Goal: Task Accomplishment & Management: Manage account settings

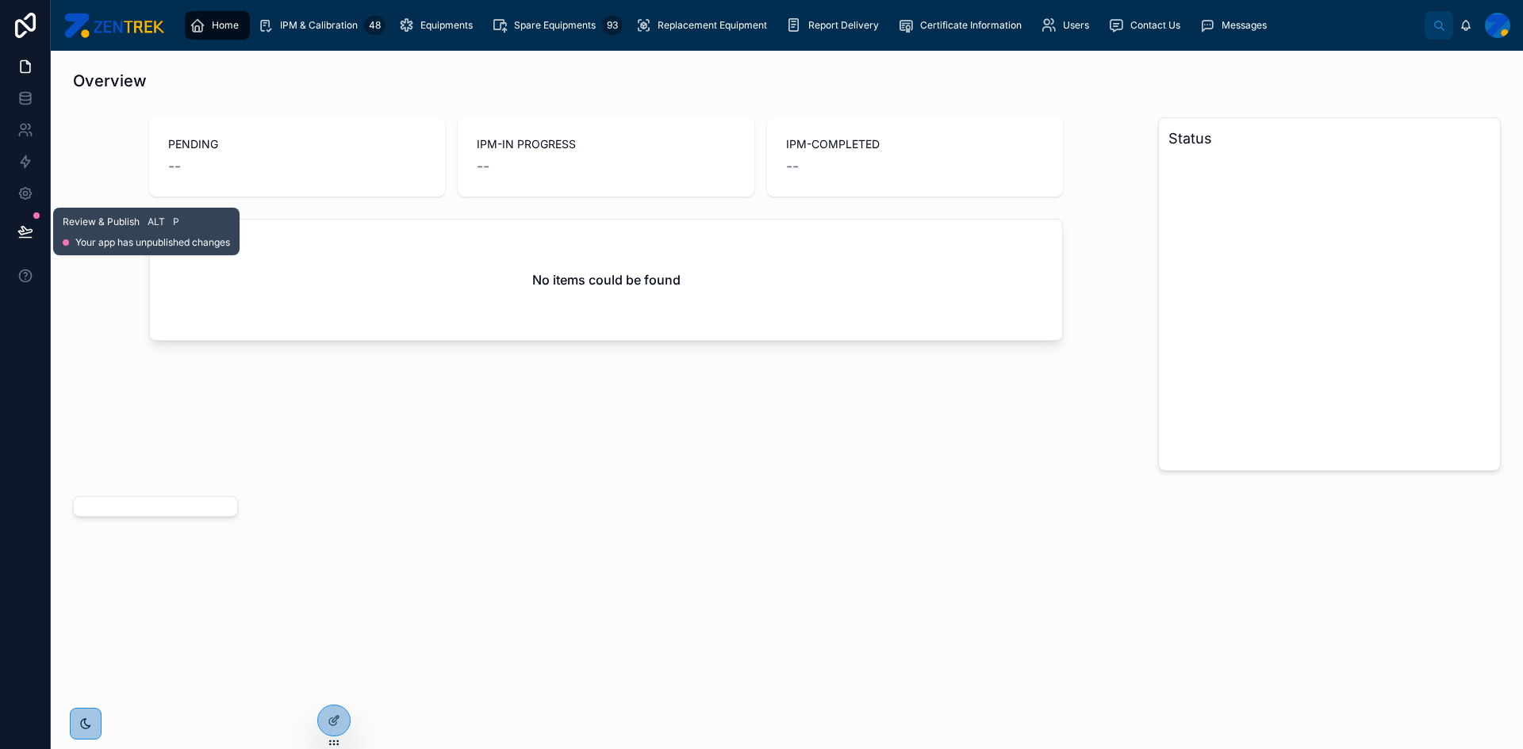
click at [13, 236] on button at bounding box center [25, 231] width 35 height 44
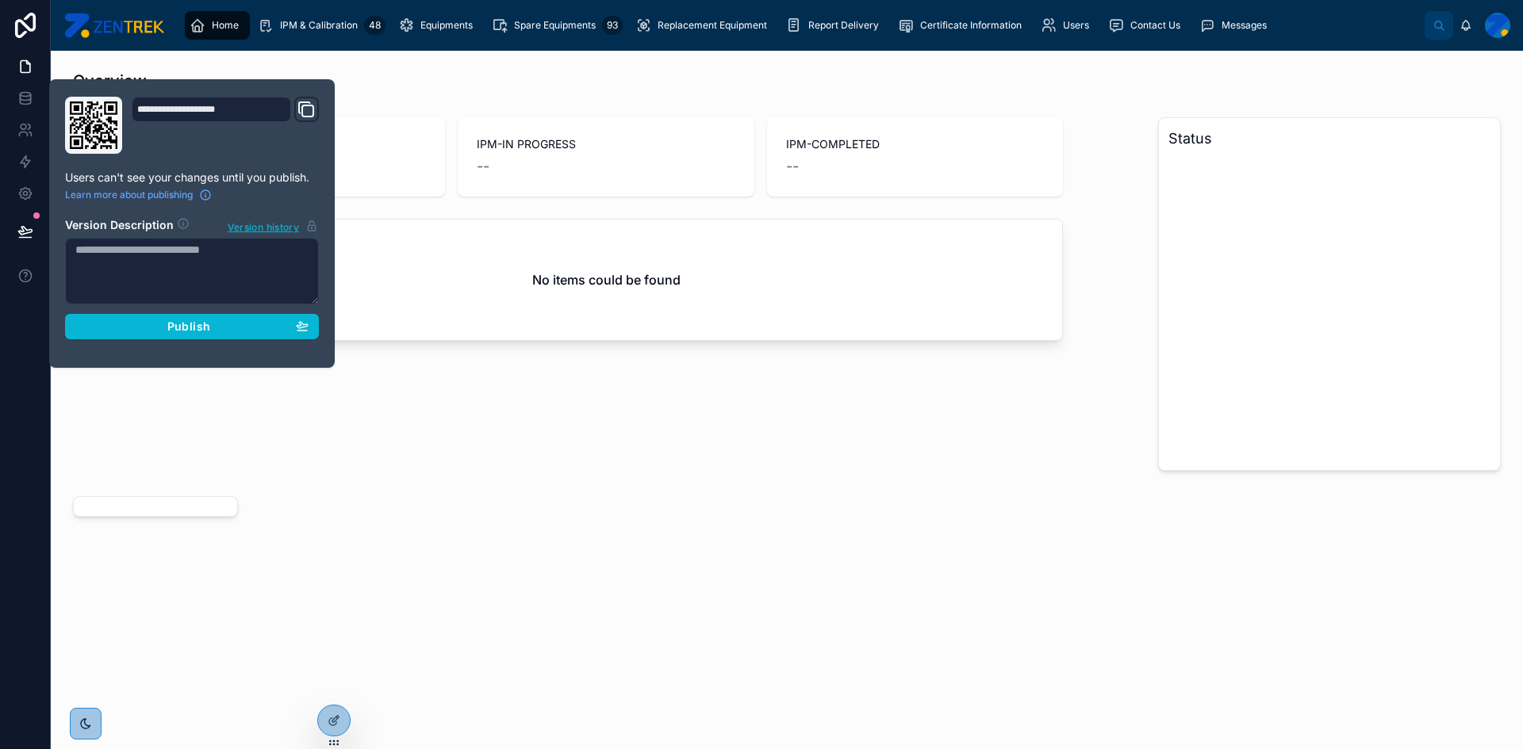
click at [544, 462] on div "PENDING -- IPM-IN PROGRESS -- IPM-COMPLETED -- No items could be found" at bounding box center [605, 294] width 1085 height 366
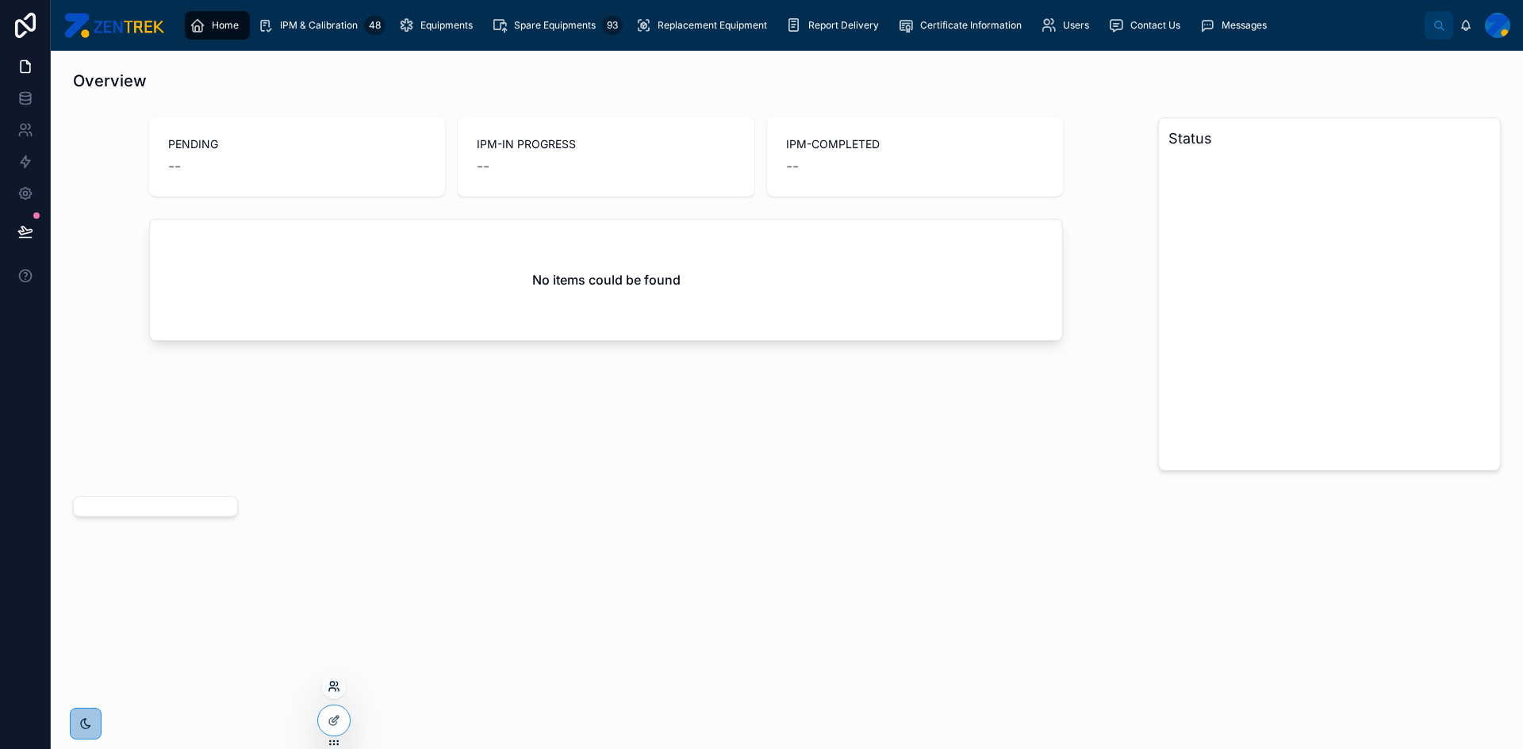
click at [336, 685] on icon at bounding box center [334, 686] width 13 height 13
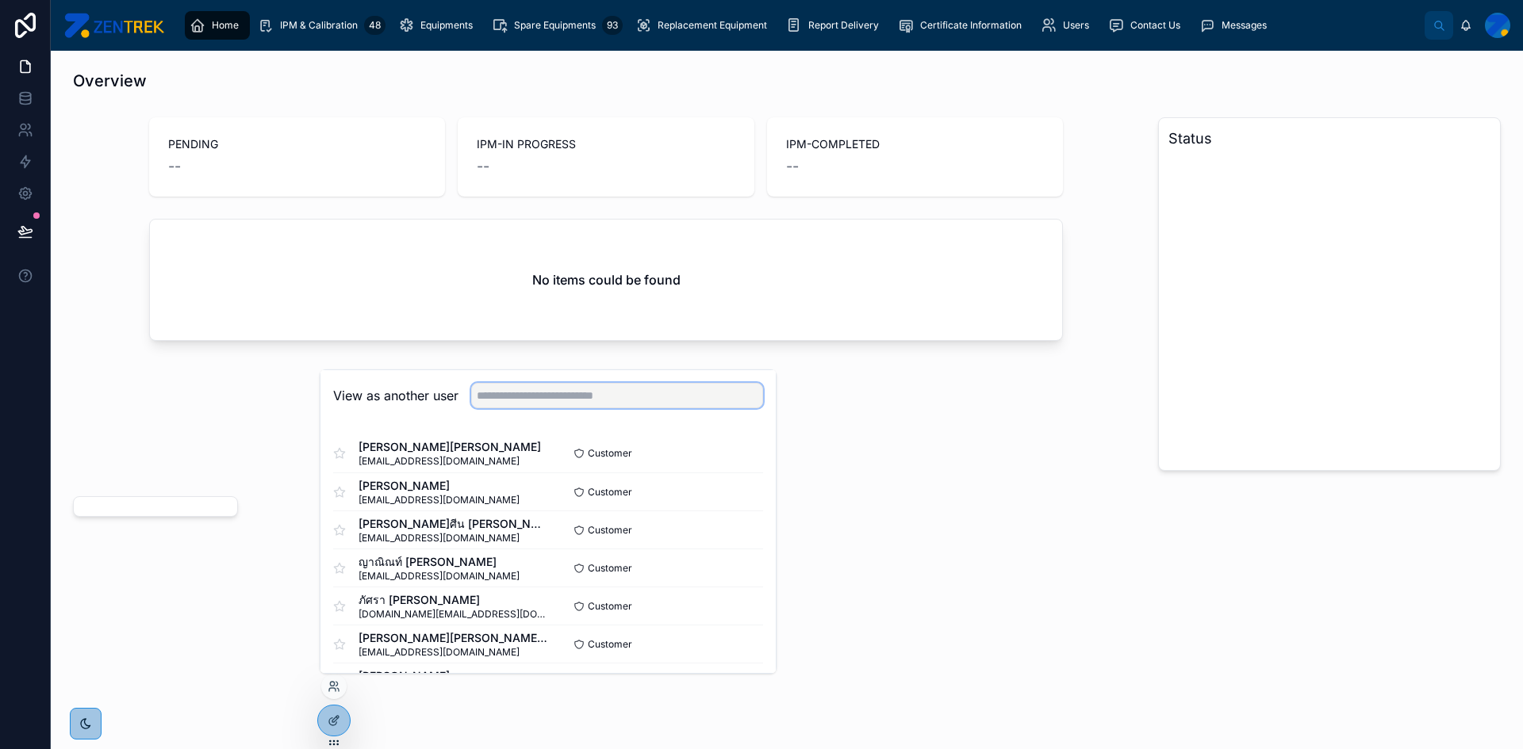
click at [668, 390] on input "text" at bounding box center [617, 395] width 292 height 25
type input "*"
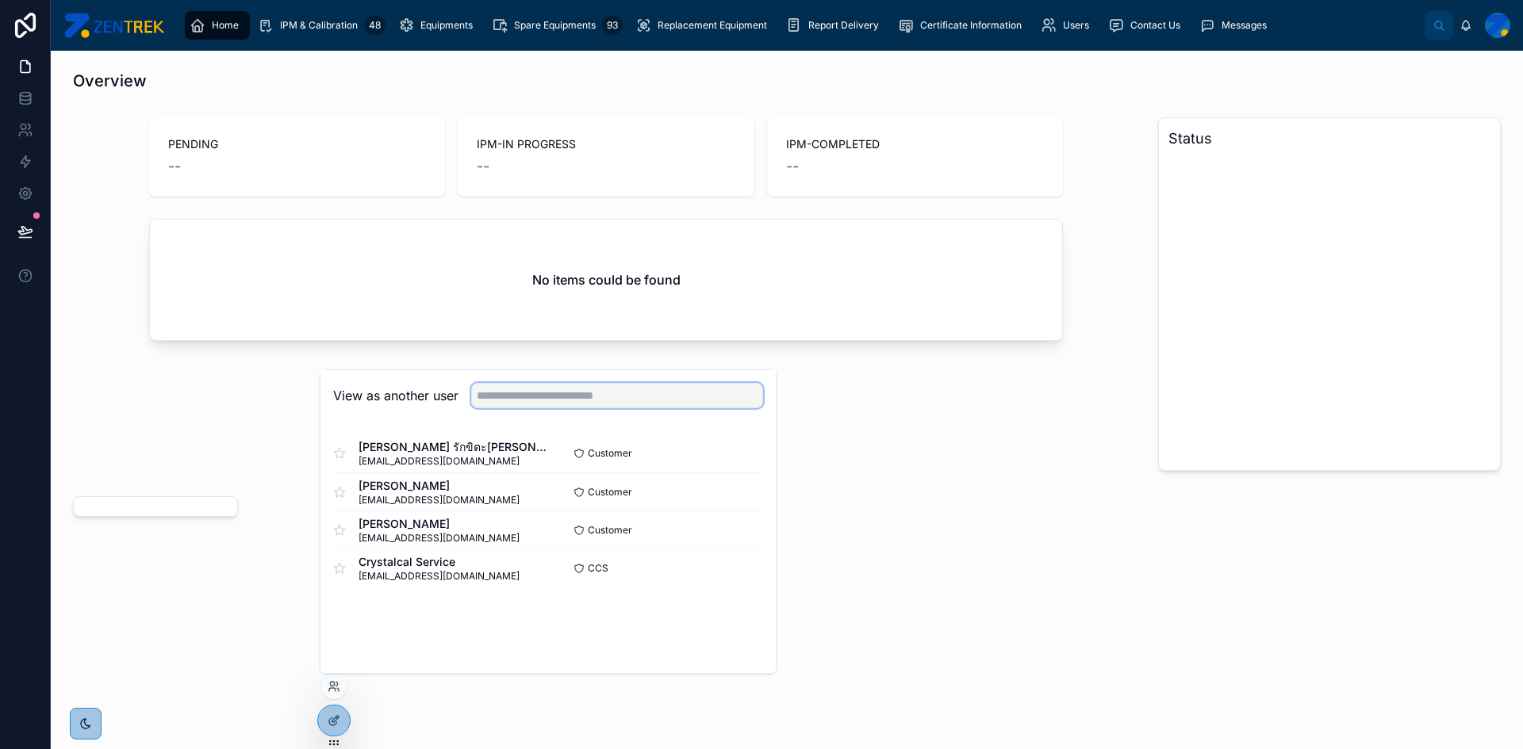
type input "*"
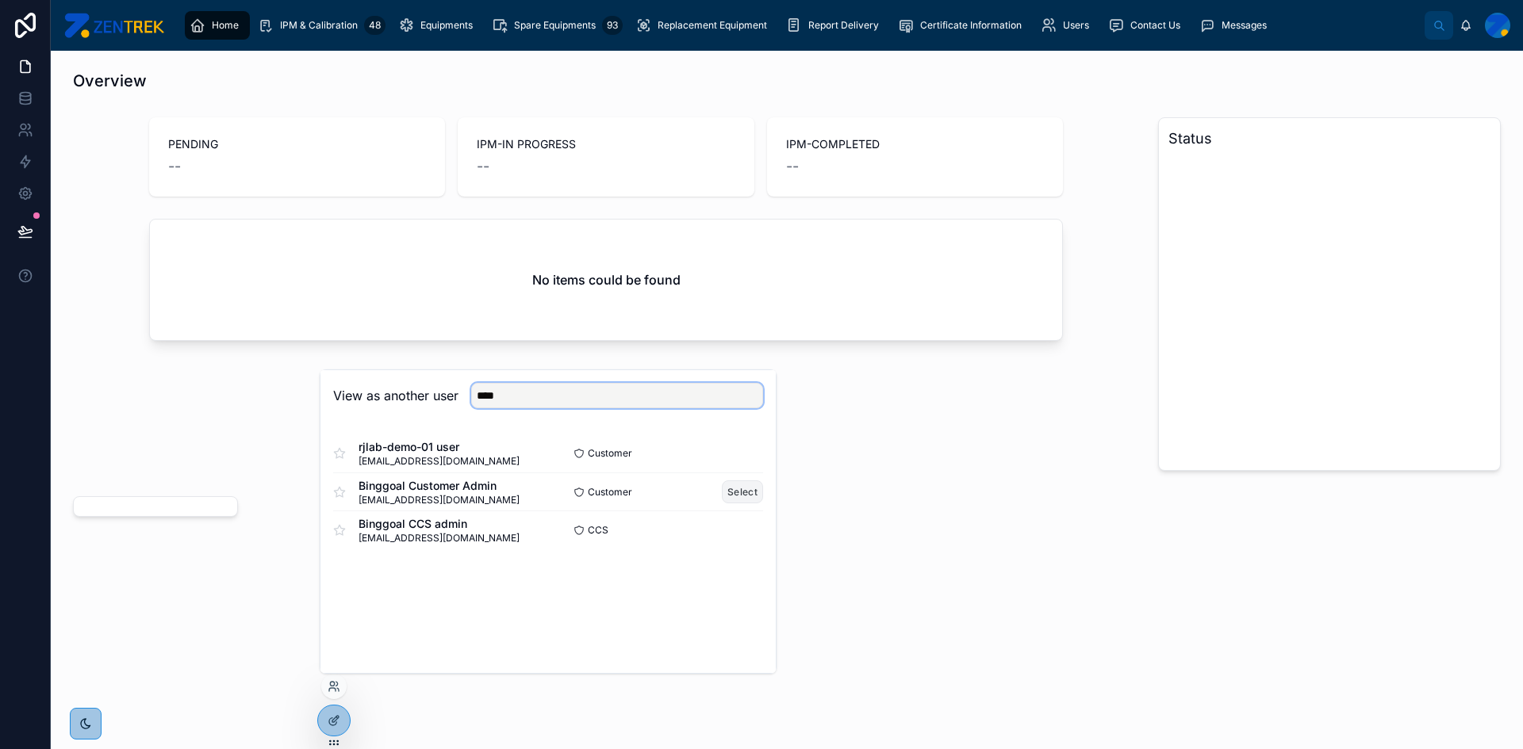
type input "****"
click at [732, 497] on button "Select" at bounding box center [742, 492] width 41 height 23
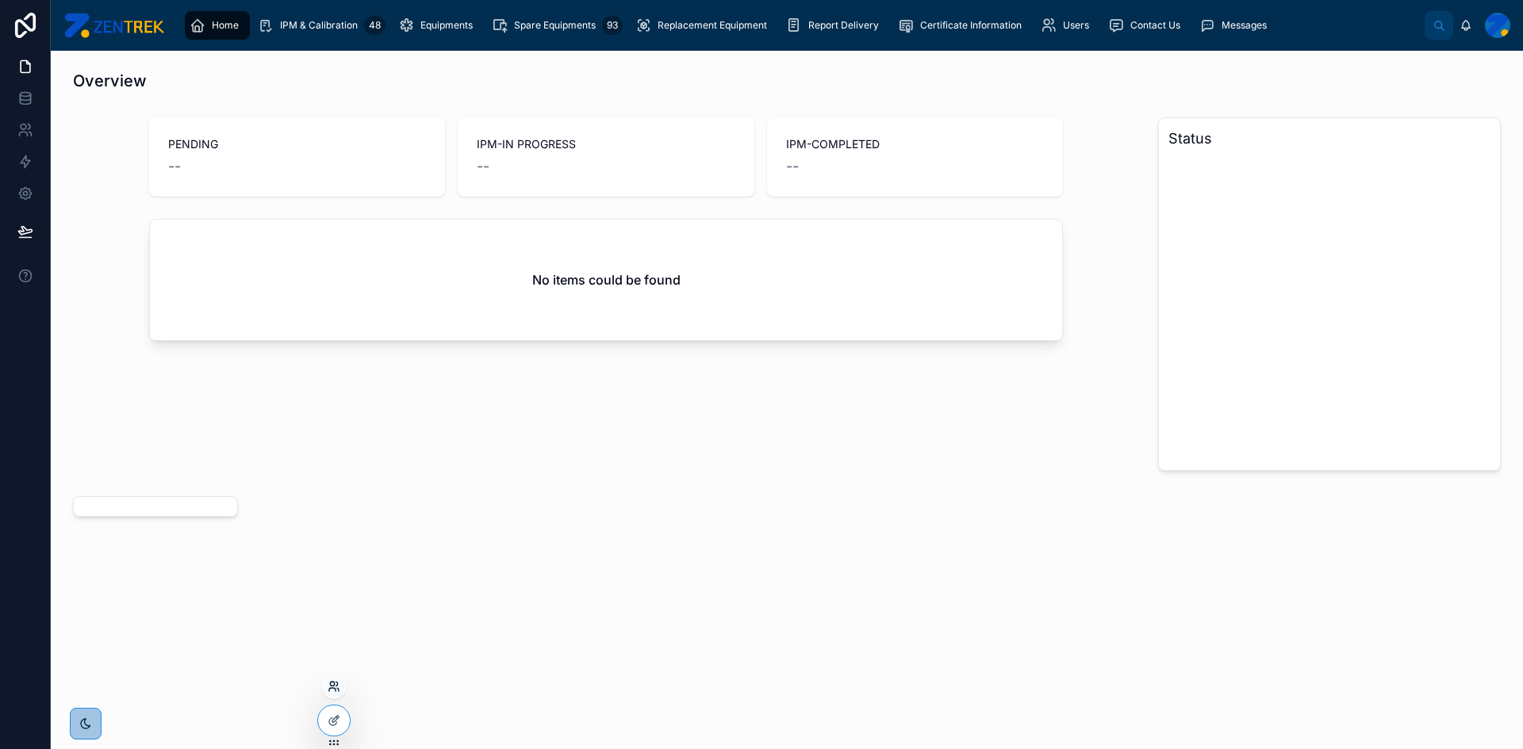
click at [334, 684] on icon at bounding box center [332, 684] width 4 height 4
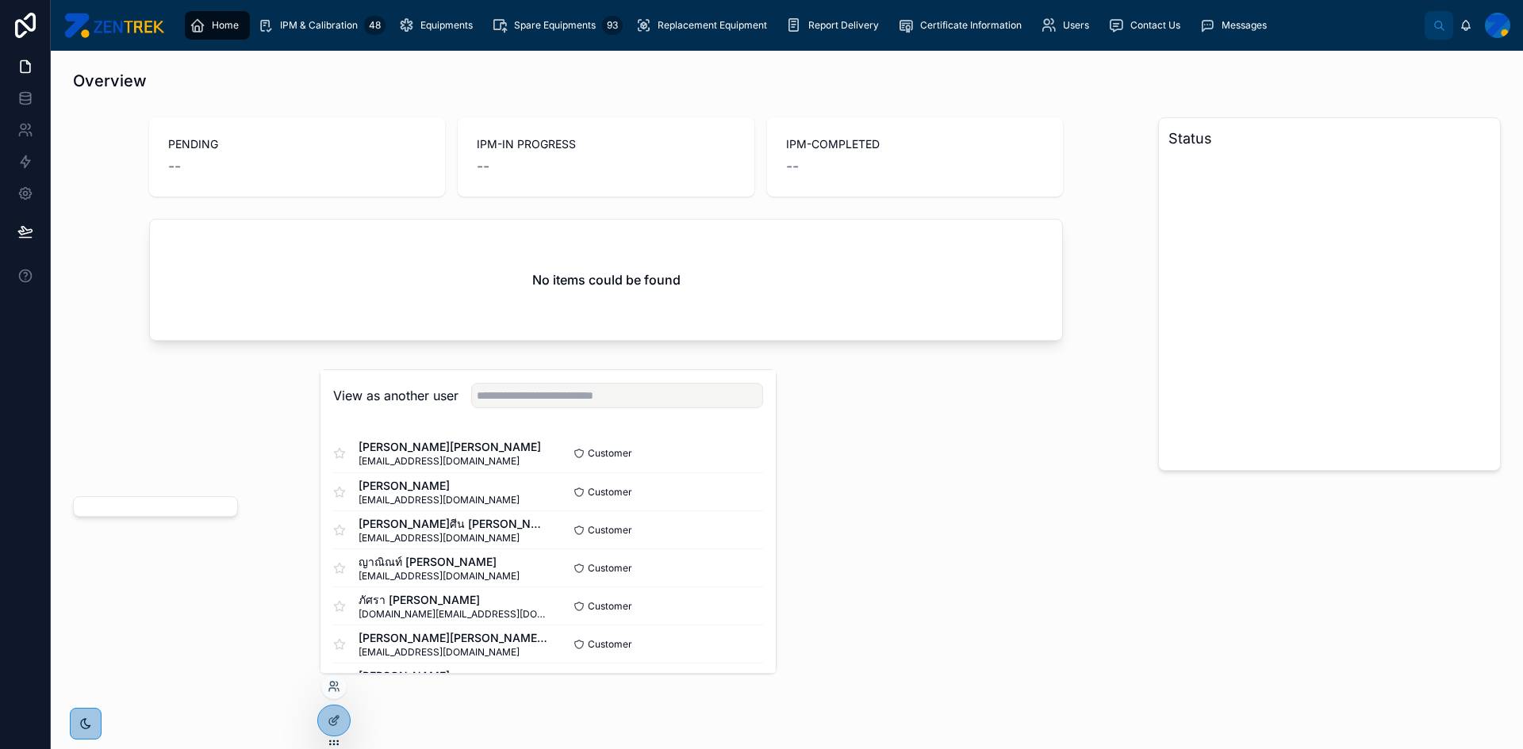
click at [577, 411] on div "View as another user" at bounding box center [547, 396] width 455 height 52
click at [580, 402] on input "text" at bounding box center [617, 395] width 292 height 25
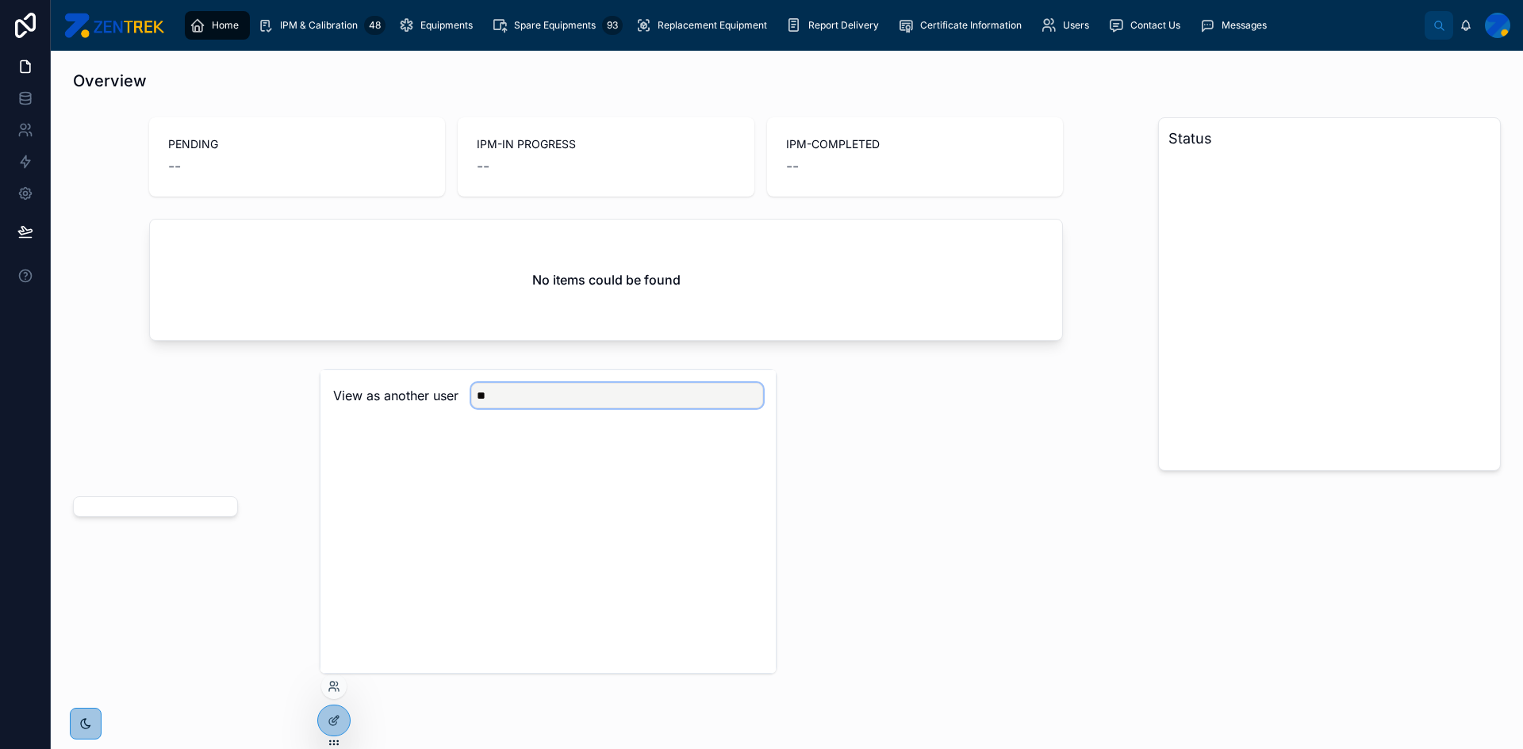
type input "*"
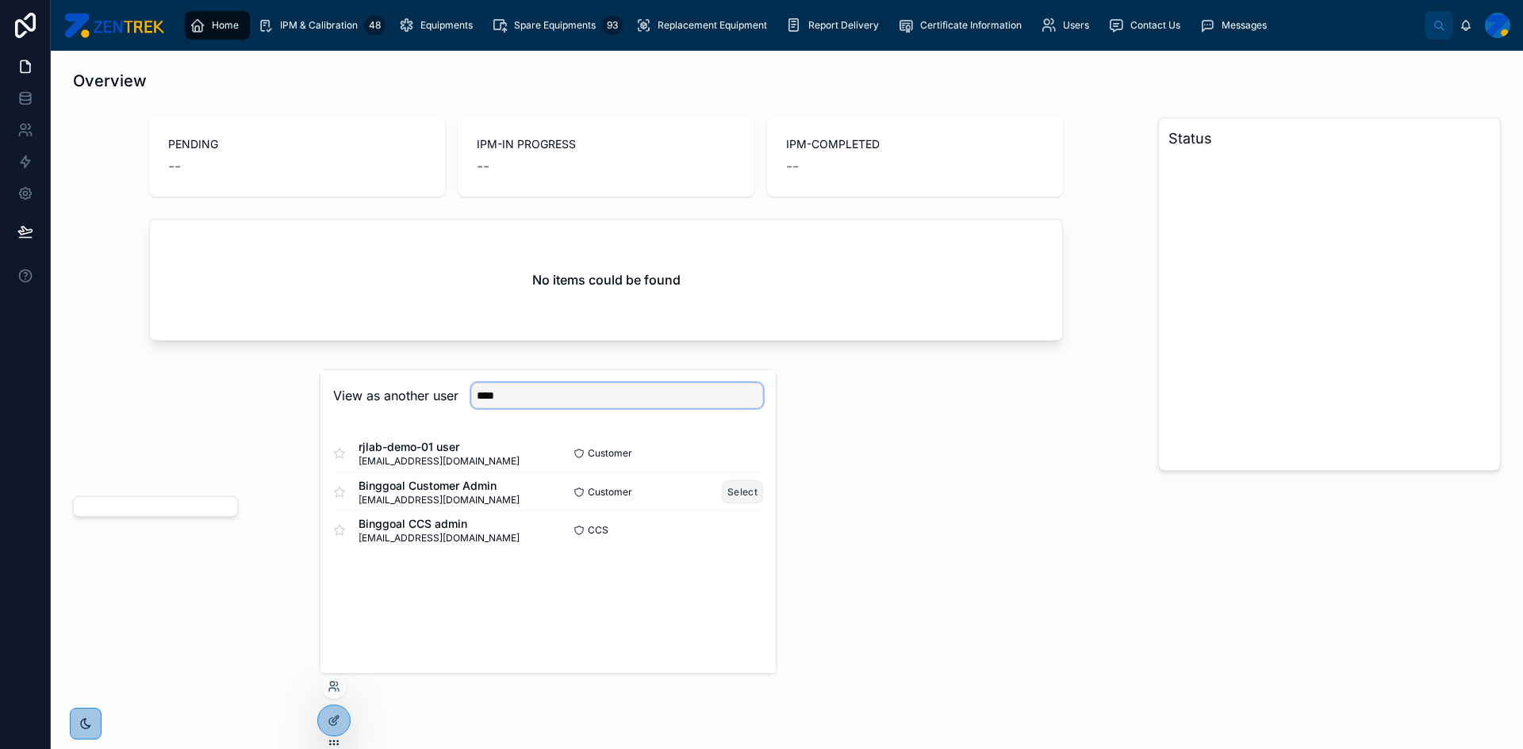
type input "****"
click at [745, 498] on button "Select" at bounding box center [742, 492] width 41 height 23
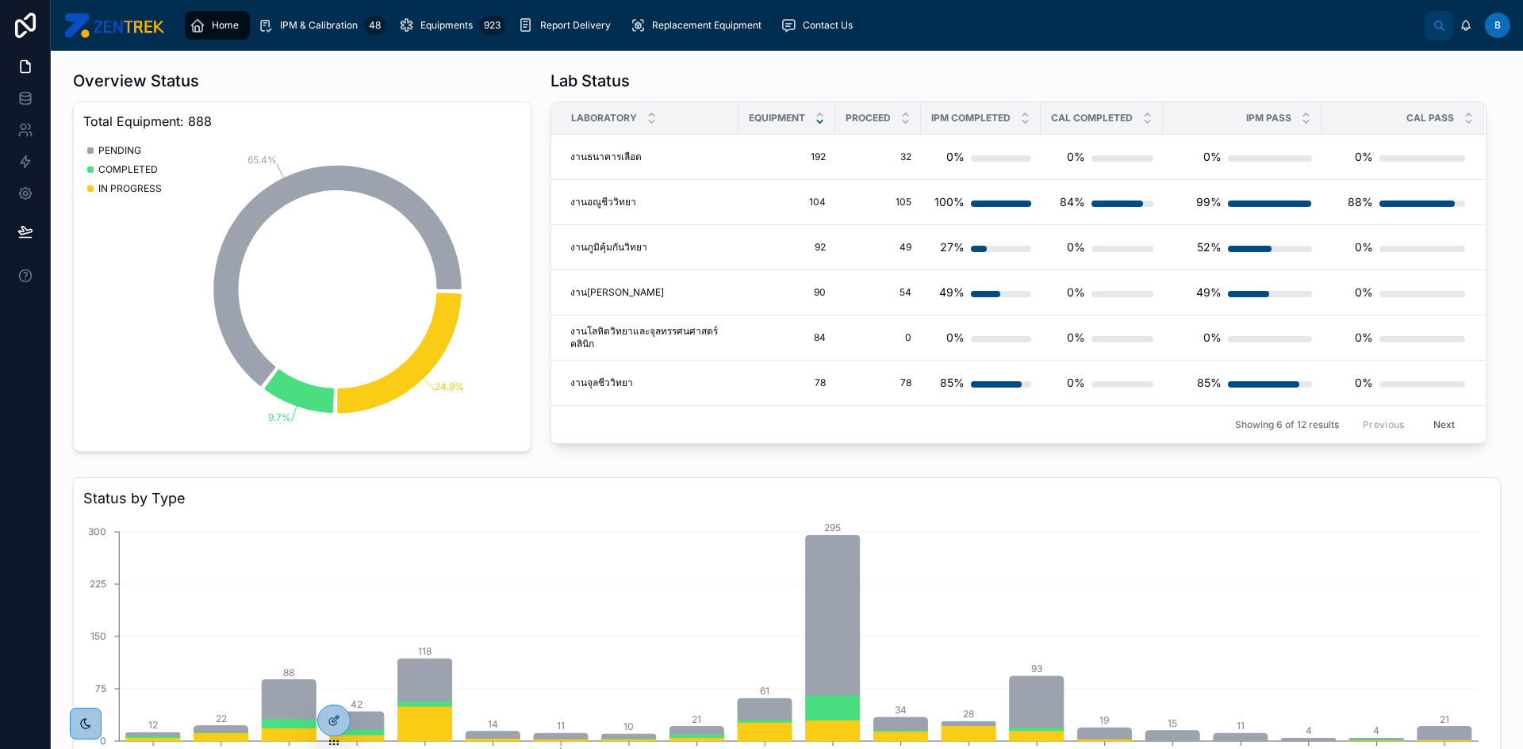
click at [174, 500] on h3 "Status by Type" at bounding box center [786, 499] width 1407 height 22
click at [336, 726] on icon at bounding box center [334, 720] width 13 height 13
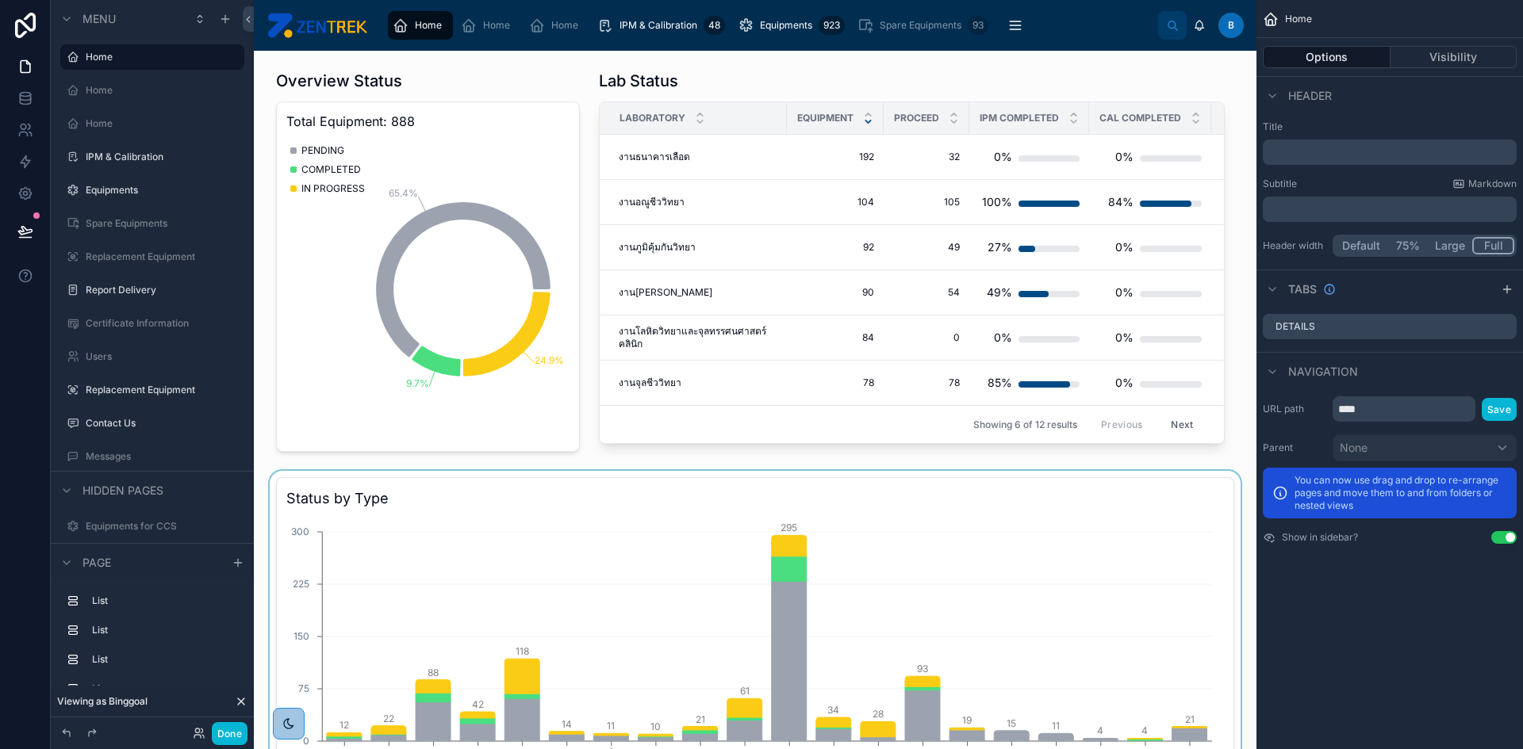
click at [396, 504] on div at bounding box center [754, 654] width 977 height 366
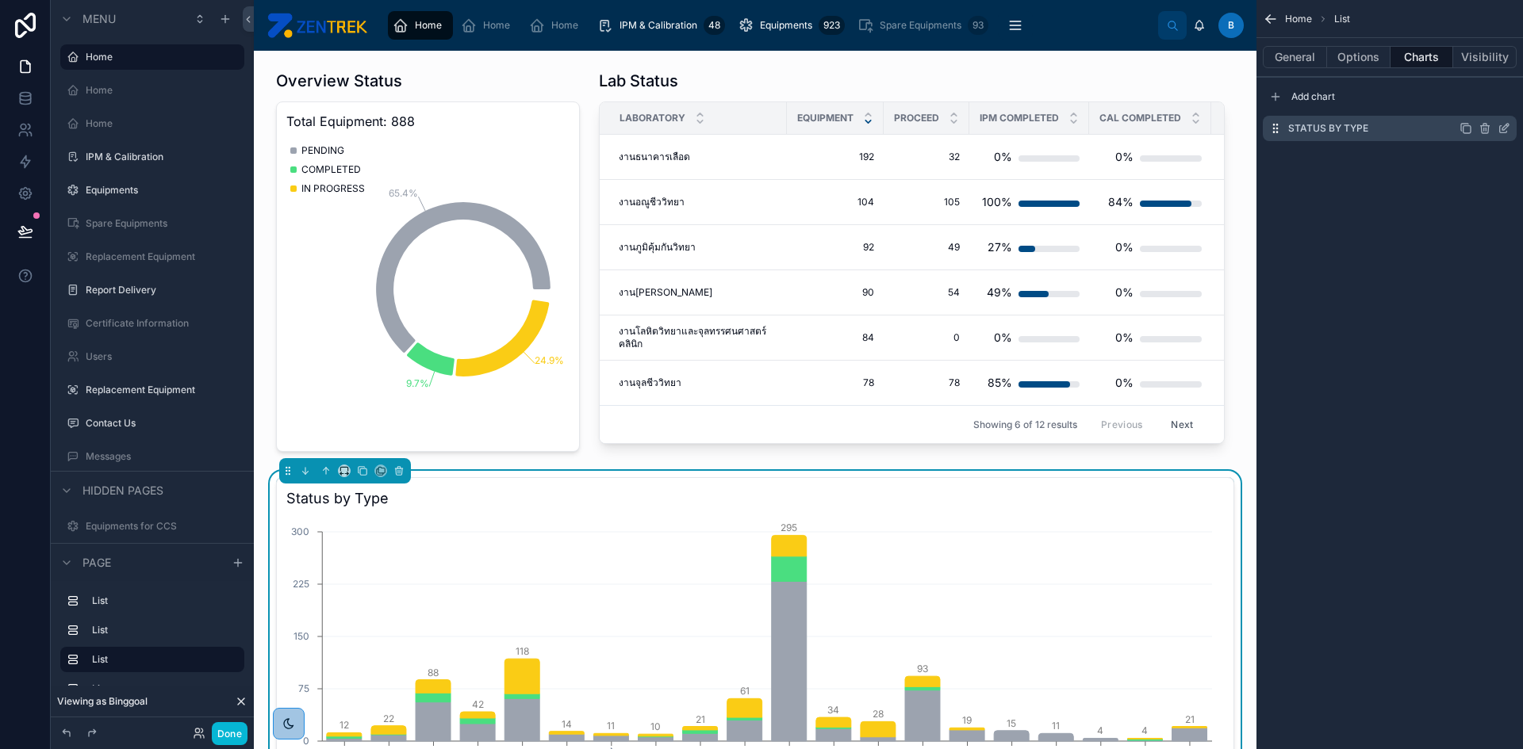
click at [1362, 128] on label "Status by Type" at bounding box center [1328, 128] width 80 height 13
click at [1507, 131] on icon "scrollable content" at bounding box center [1503, 128] width 13 height 13
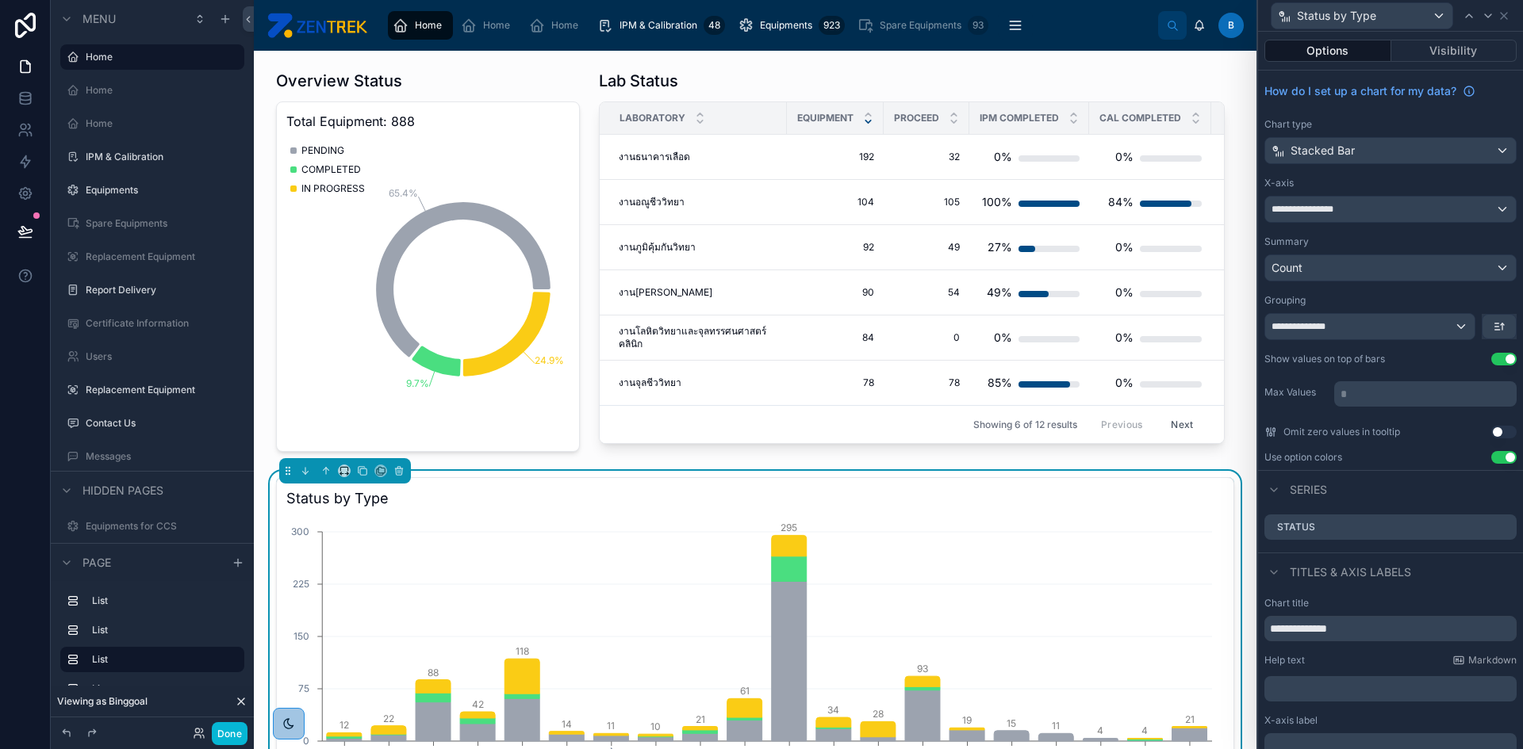
click at [1323, 52] on button "Options" at bounding box center [1327, 51] width 127 height 22
click at [1389, 63] on div "Options Visibility" at bounding box center [1390, 51] width 265 height 38
click at [1396, 55] on button "Visibility" at bounding box center [1454, 51] width 126 height 22
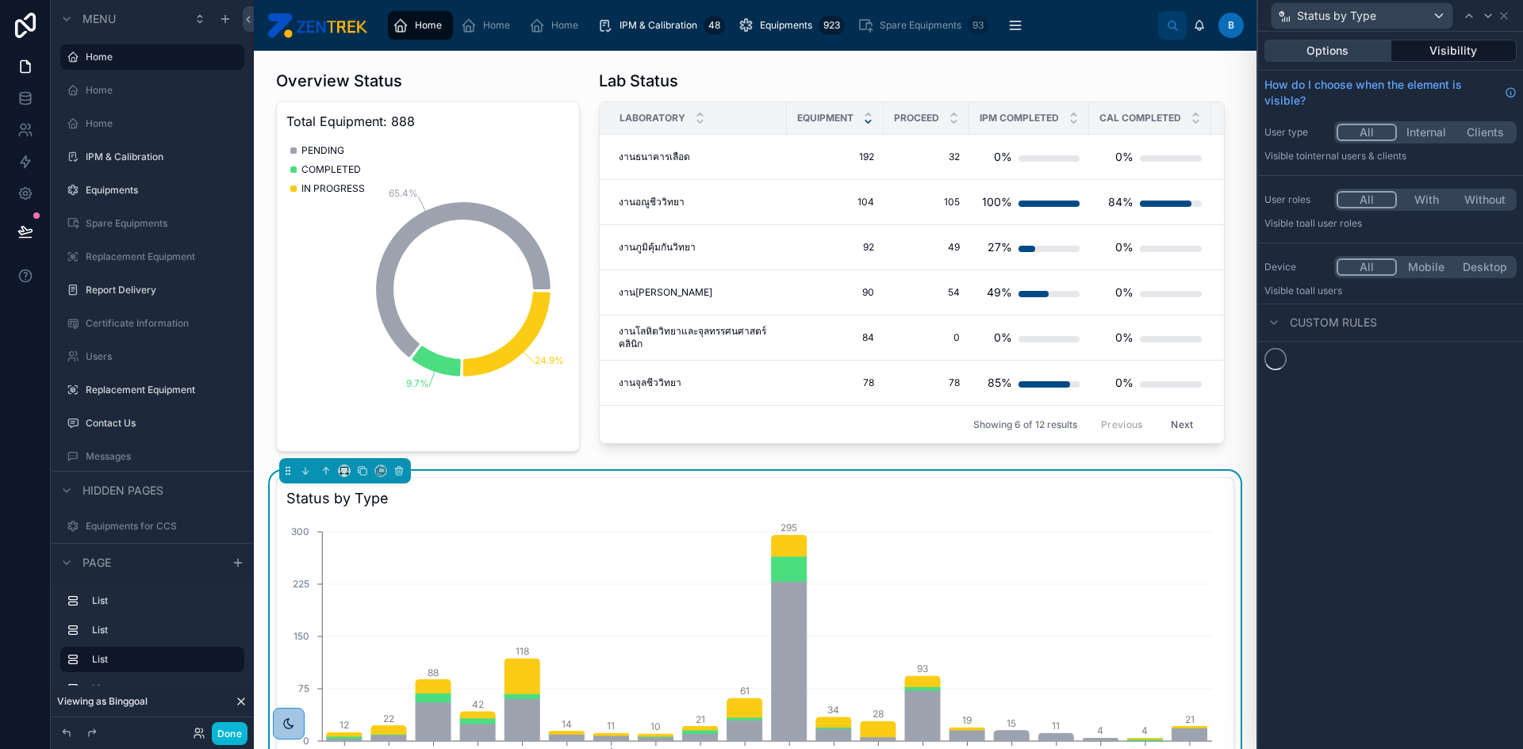
click at [1337, 56] on button "Options" at bounding box center [1327, 51] width 127 height 22
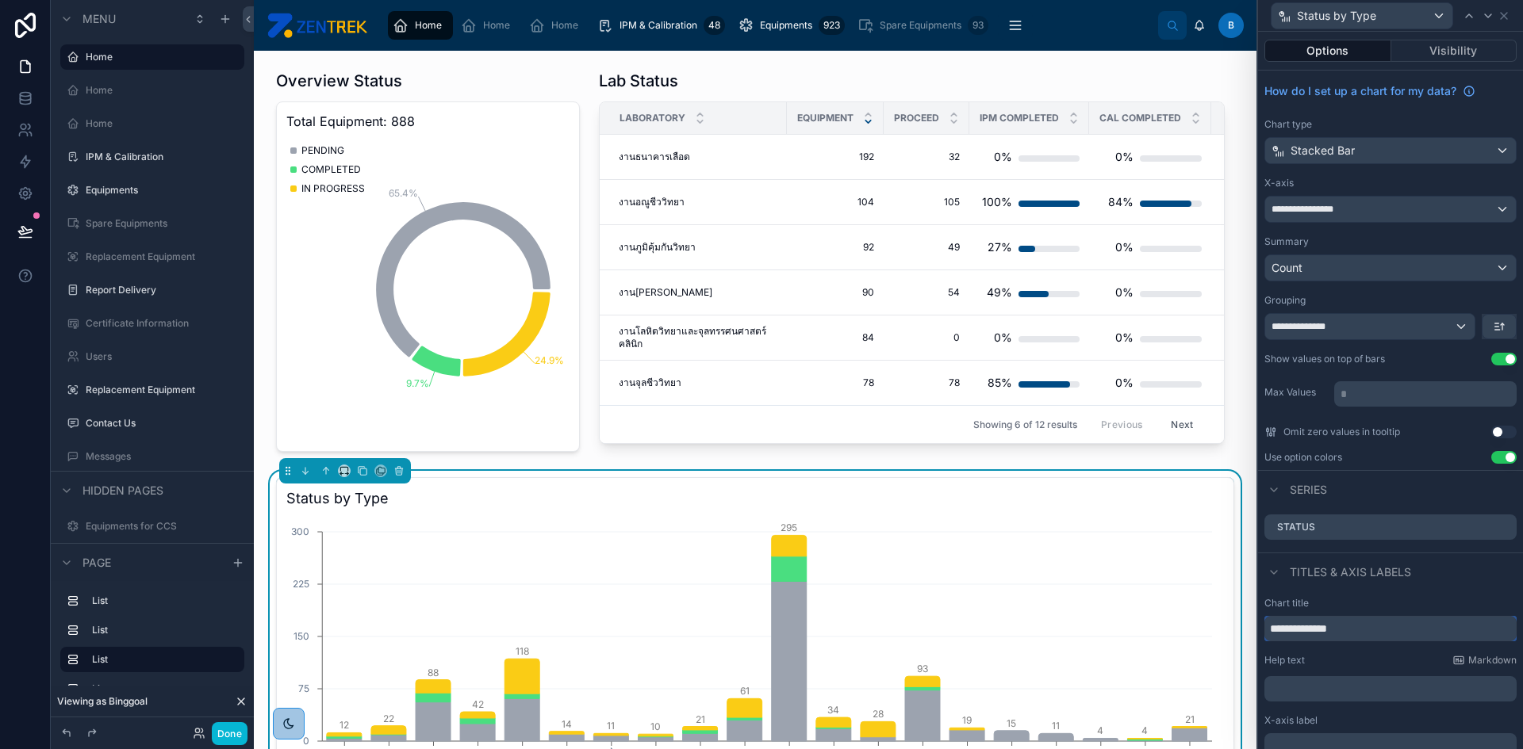
drag, startPoint x: 1321, startPoint y: 631, endPoint x: 1282, endPoint y: 632, distance: 38.9
click at [1282, 632] on input "**********" at bounding box center [1390, 628] width 252 height 25
click at [1348, 629] on input "****" at bounding box center [1390, 628] width 252 height 25
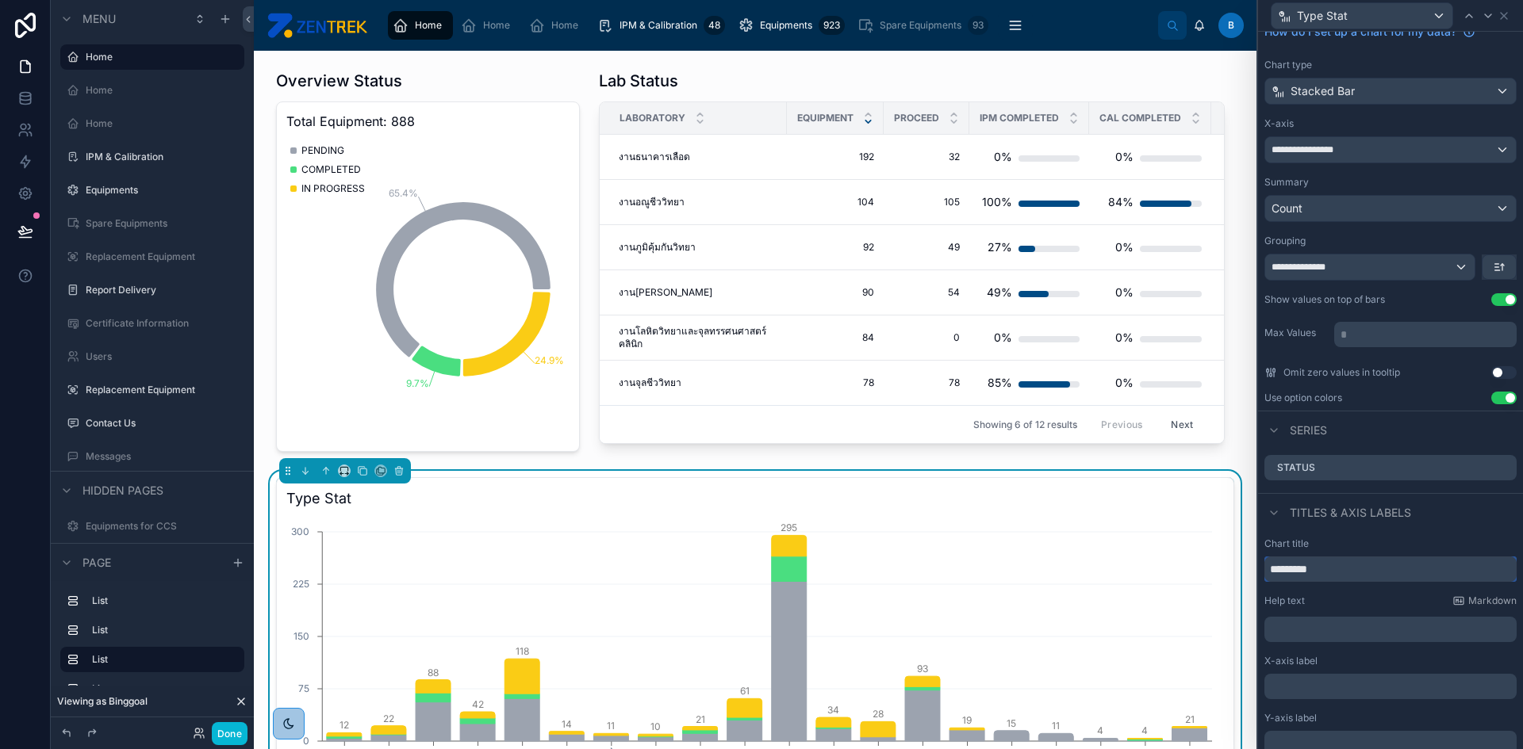
scroll to position [127, 0]
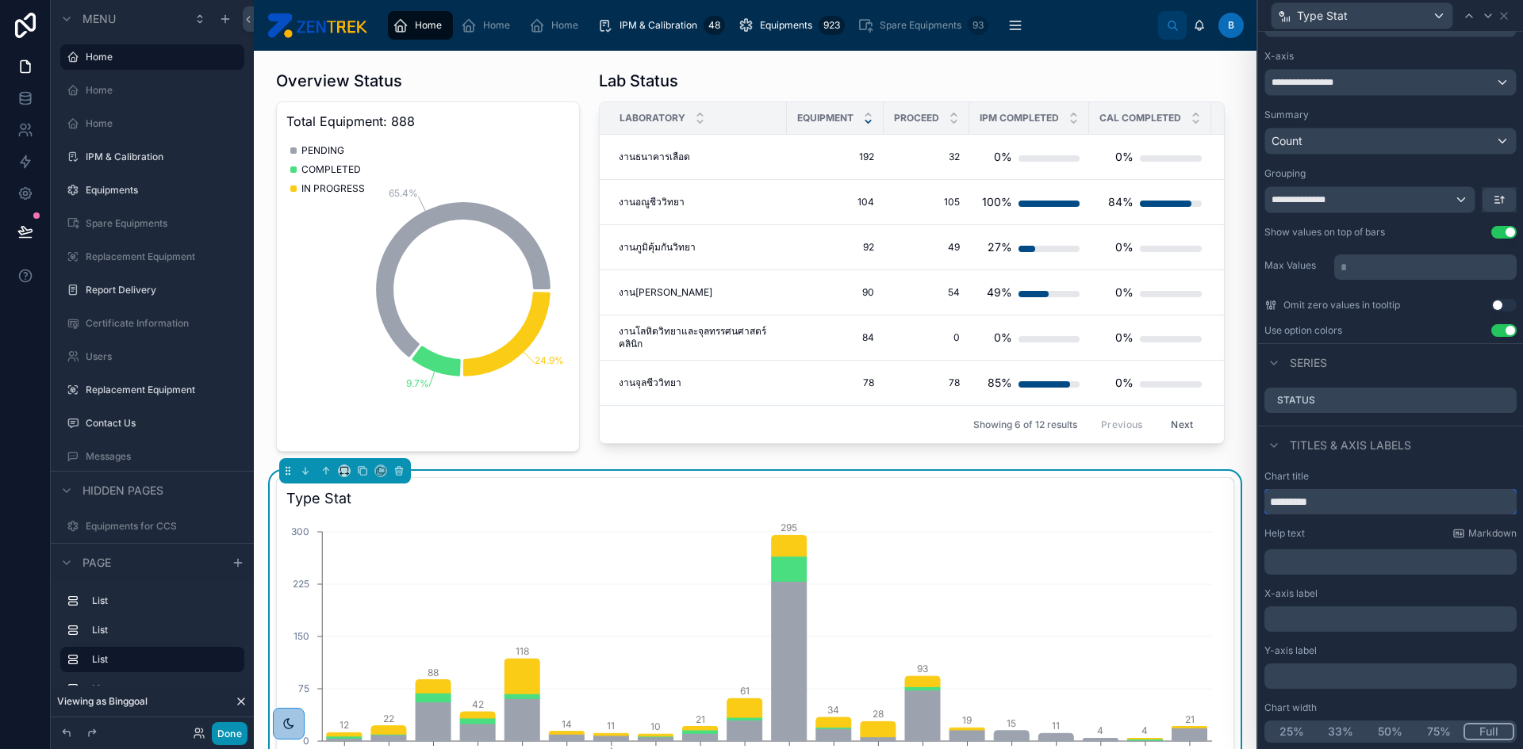
type input "*********"
click at [225, 735] on button "Done" at bounding box center [230, 733] width 36 height 23
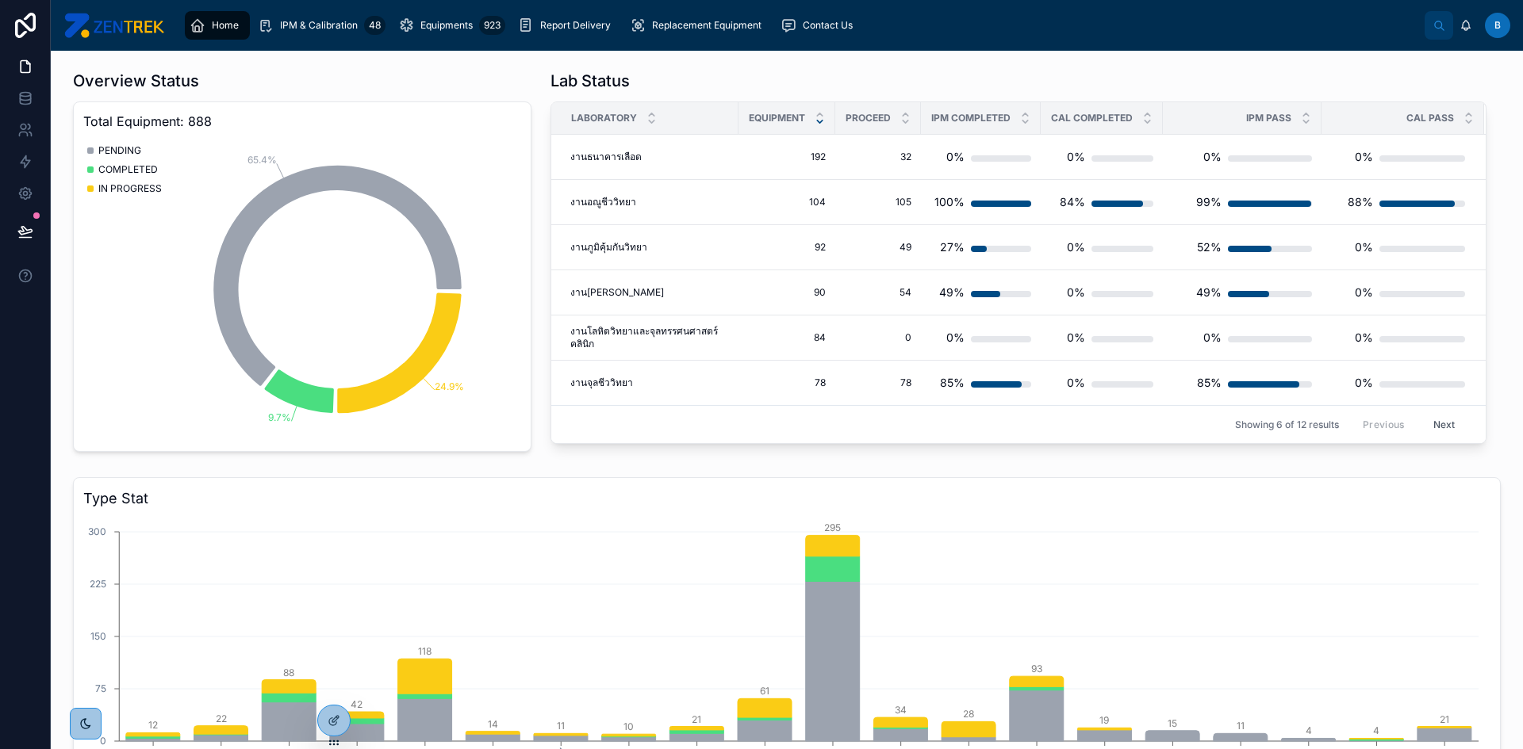
click at [174, 514] on div "Type Stat Autoclave Biosafety cabin... Centrifuge / Ro... Digital thermo-... Di…" at bounding box center [786, 654] width 1427 height 354
click at [324, 720] on div at bounding box center [334, 721] width 32 height 30
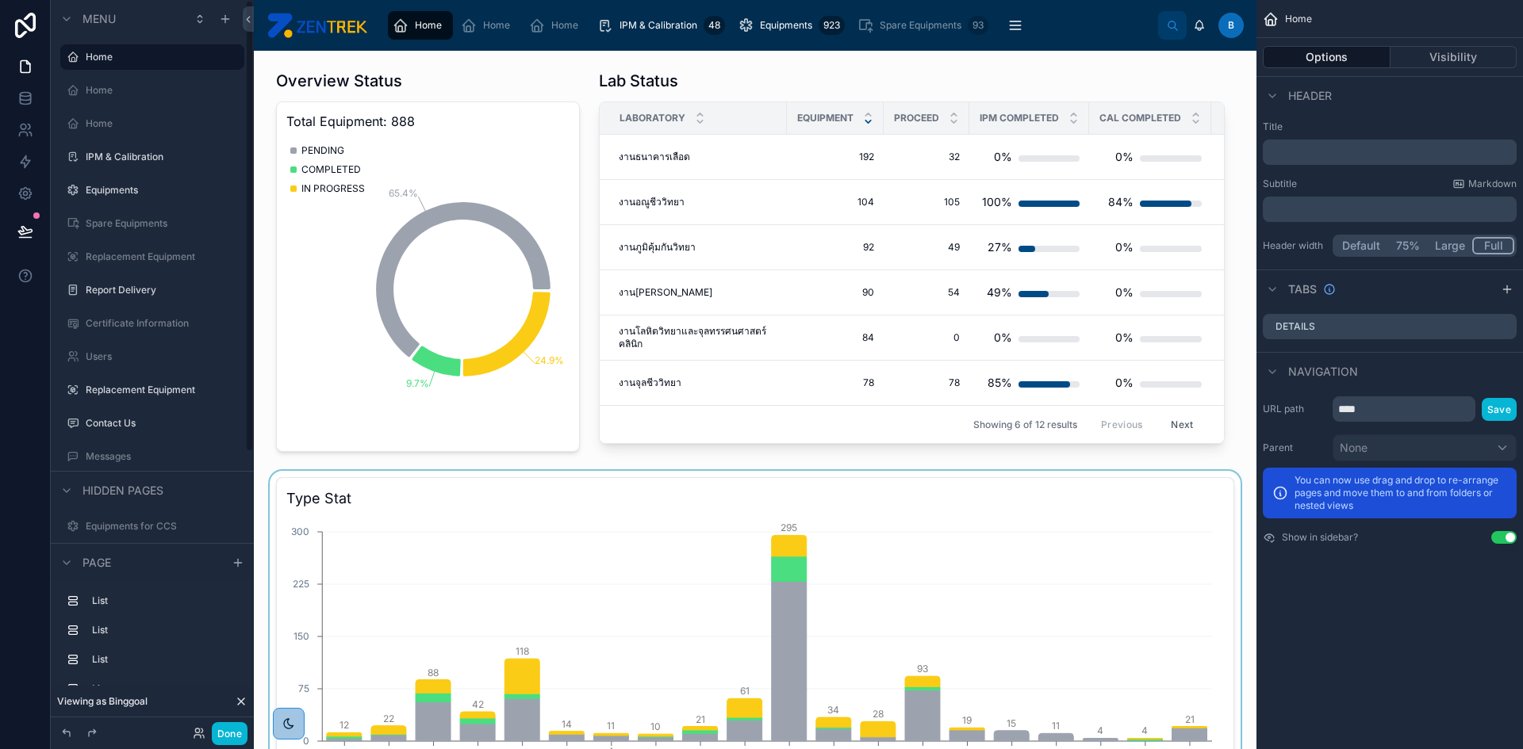
click at [466, 534] on div at bounding box center [754, 654] width 977 height 366
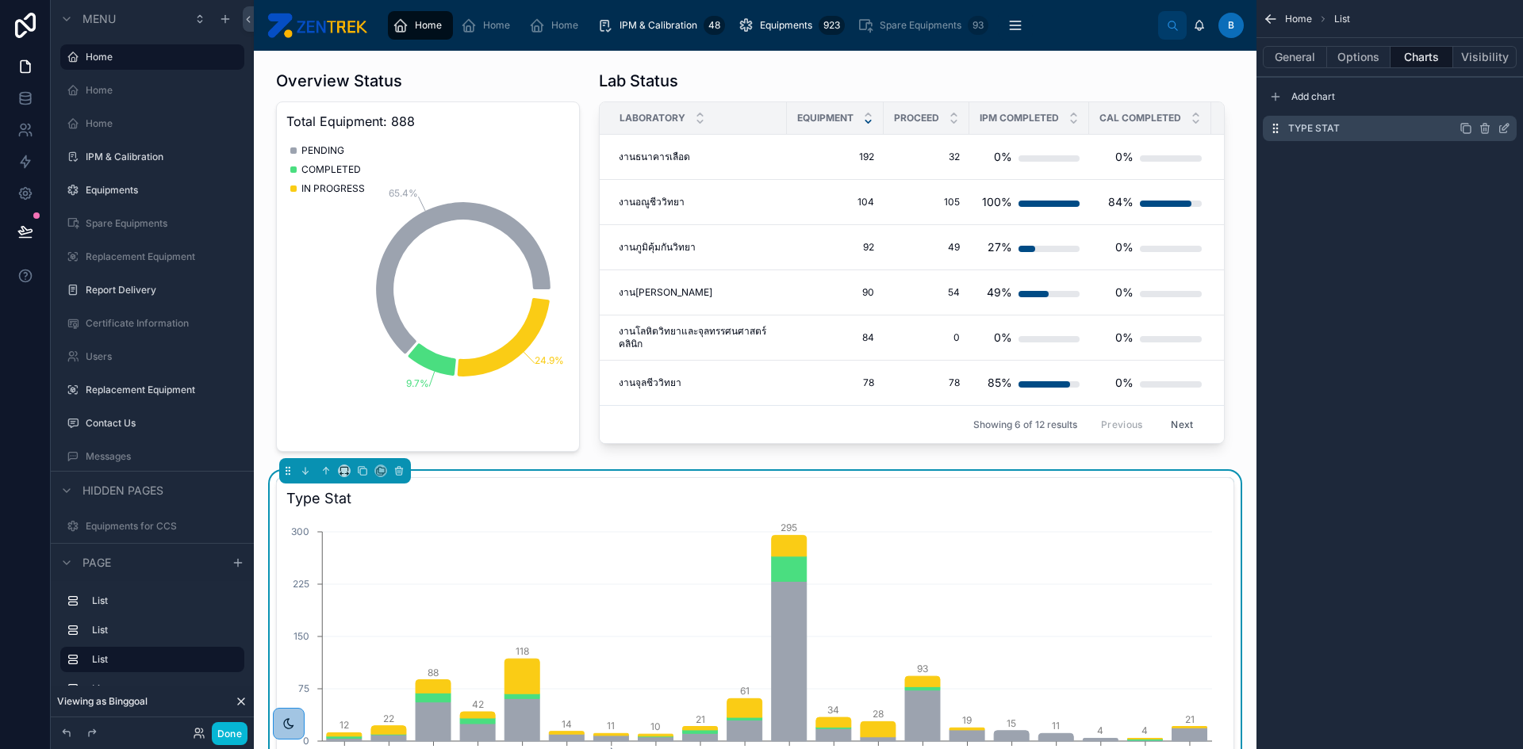
click at [1378, 121] on div "Type Stat" at bounding box center [1389, 128] width 254 height 25
click at [1503, 128] on icon "scrollable content" at bounding box center [1503, 128] width 13 height 13
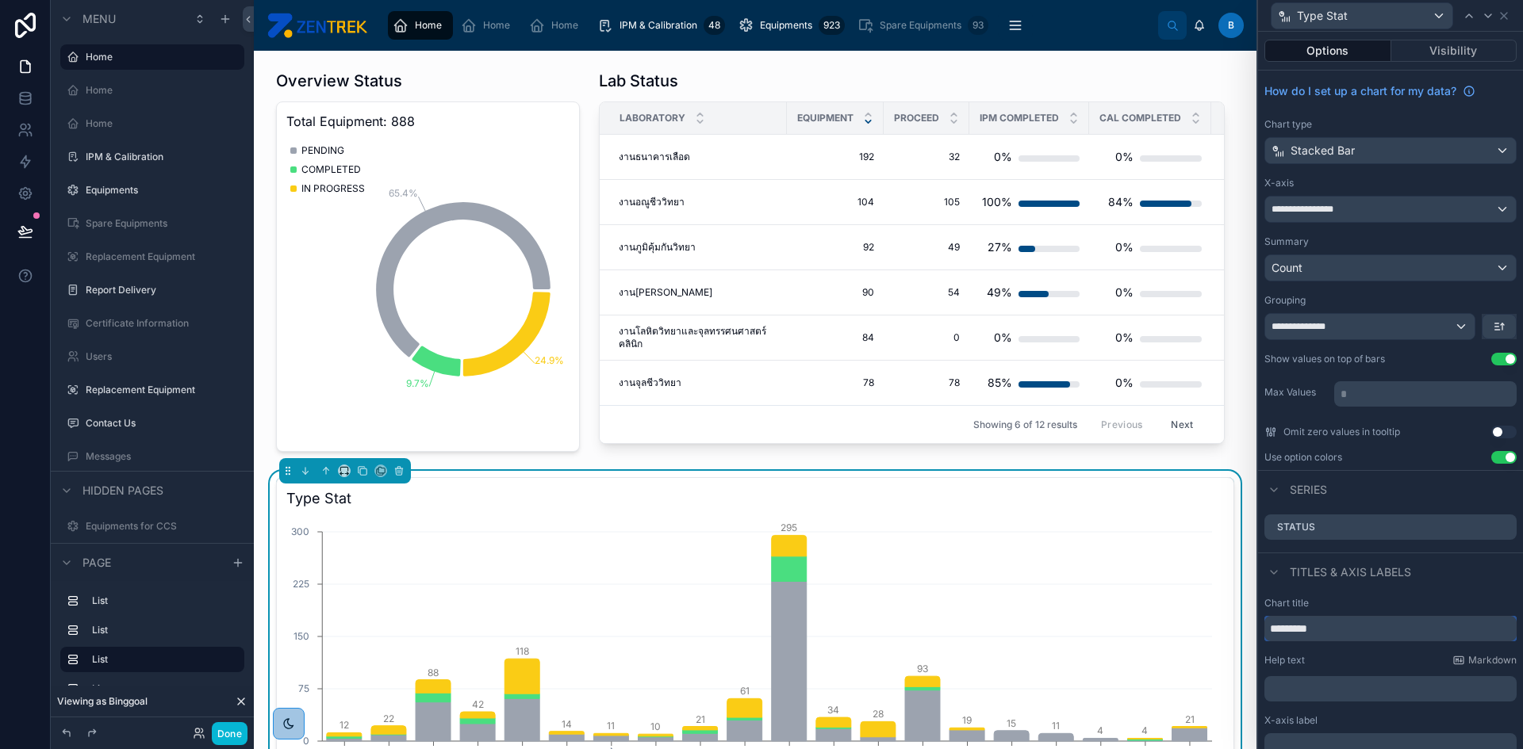
click at [1335, 634] on input "*********" at bounding box center [1390, 628] width 252 height 25
type input "**********"
click at [228, 737] on button "Done" at bounding box center [230, 733] width 36 height 23
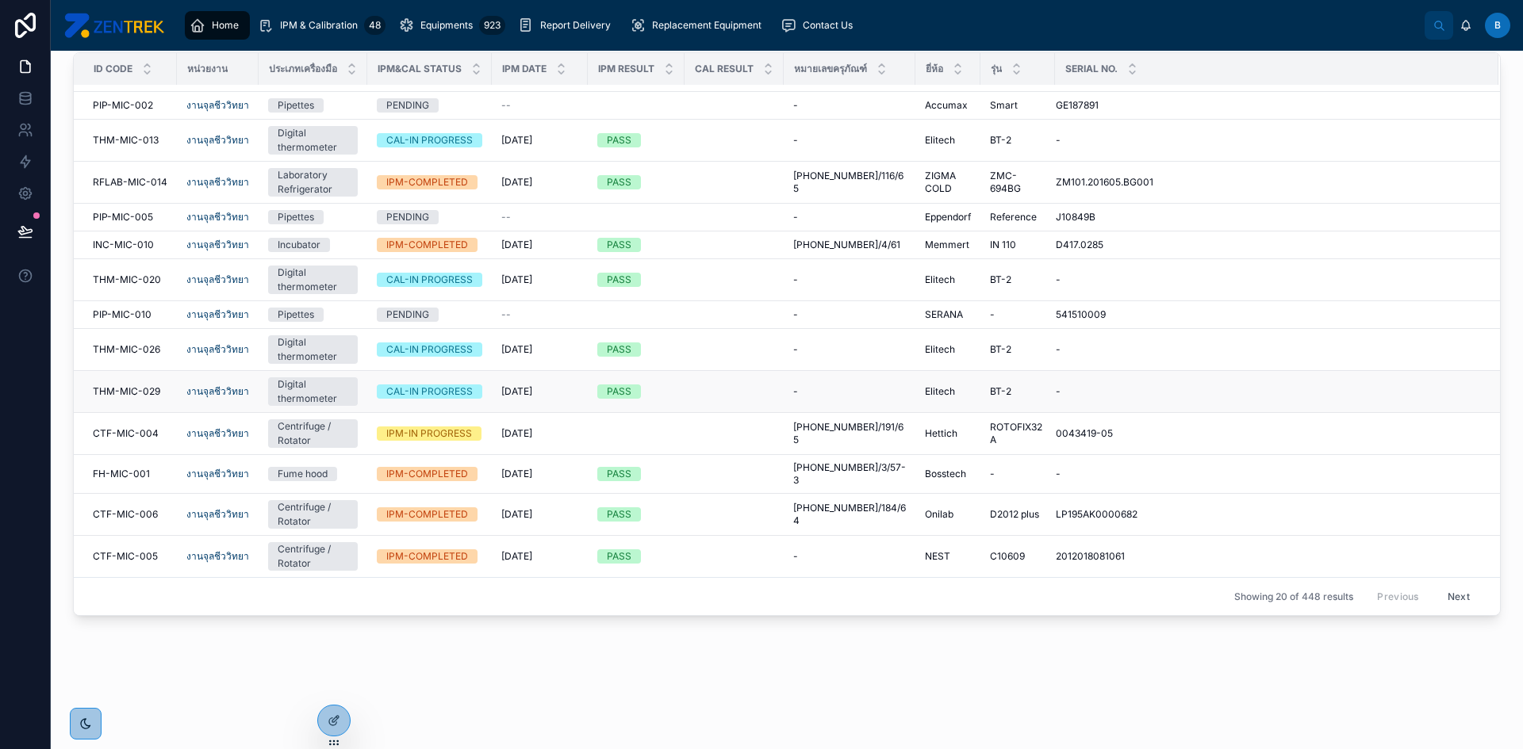
scroll to position [0, 0]
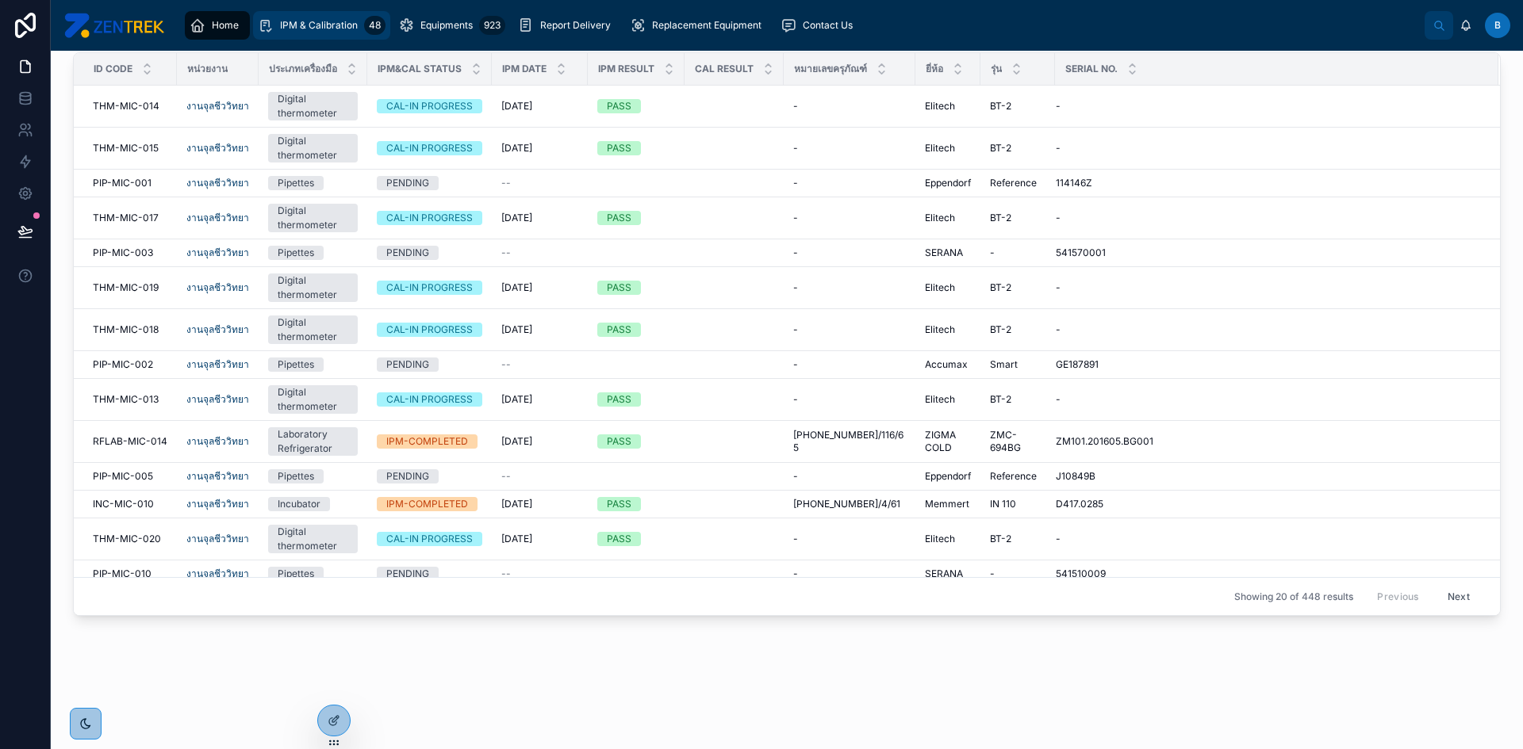
click at [343, 34] on div "IPM & Calibration 48" at bounding box center [322, 25] width 128 height 25
